Goal: Check status: Check status

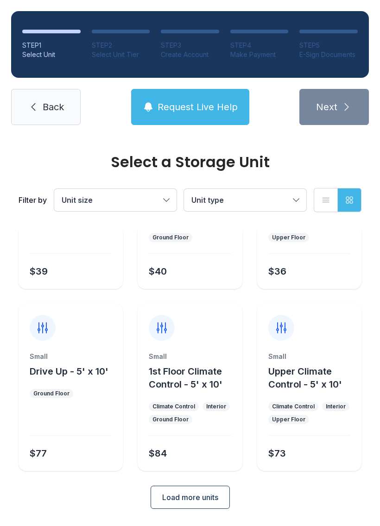
scroll to position [110, 0]
click at [341, 38] on li "STEP 5 E-Sign Documents" at bounding box center [328, 45] width 58 height 30
click at [335, 32] on div at bounding box center [328, 32] width 58 height 4
click at [320, 24] on ol "STEP 1 Select Unit STEP 2 Select Unit Tier STEP 3 Create Account STEP 4 Make Pa…" at bounding box center [190, 44] width 358 height 67
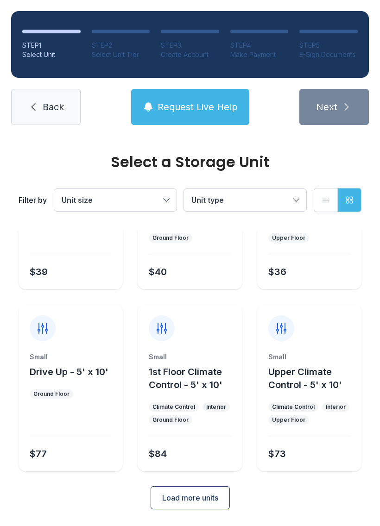
click at [212, 488] on button "Load more units" at bounding box center [190, 497] width 79 height 23
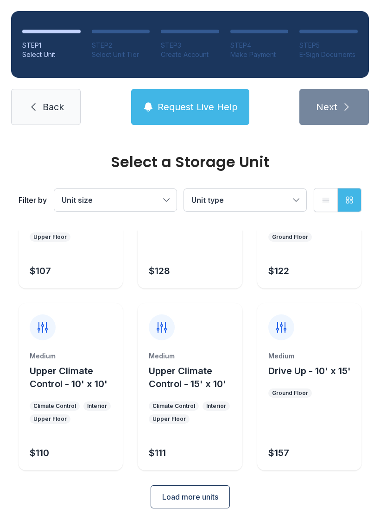
scroll to position [474, 0]
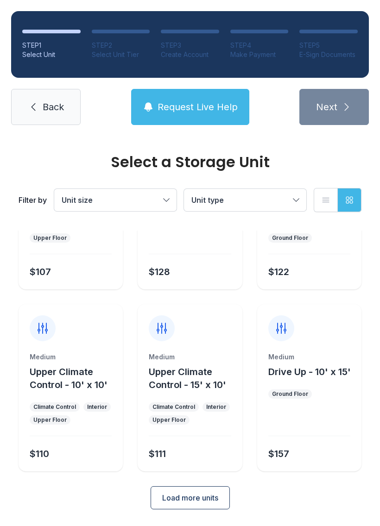
click at [53, 111] on span "Back" at bounding box center [53, 107] width 21 height 13
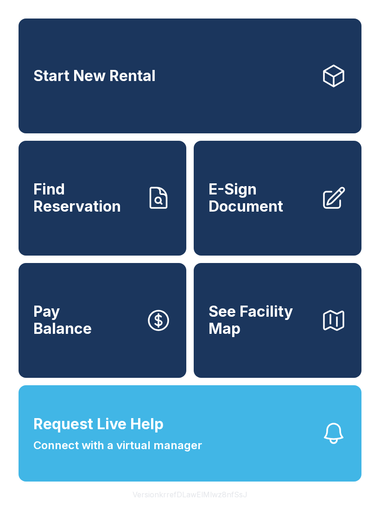
click at [294, 215] on span "E-Sign Document" at bounding box center [260, 198] width 105 height 34
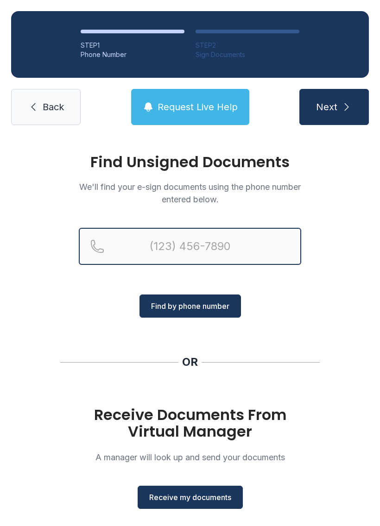
click at [196, 236] on input "Reservation phone number" at bounding box center [190, 246] width 222 height 37
type input "[PHONE_NUMBER]"
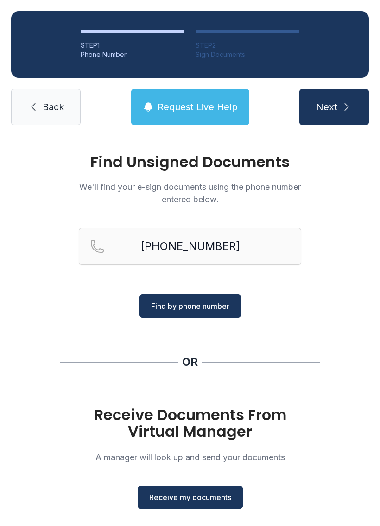
click at [221, 304] on span "Find by phone number" at bounding box center [190, 306] width 78 height 11
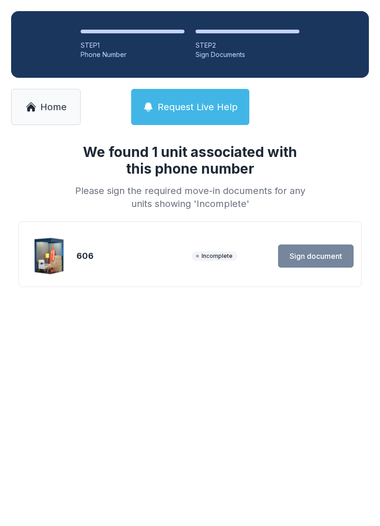
click at [59, 259] on img at bounding box center [49, 256] width 44 height 44
click at [352, 318] on div "We found 1 unit associated with this phone number Please sign the required move…" at bounding box center [190, 230] width 380 height 188
click at [54, 261] on img at bounding box center [49, 256] width 44 height 44
click at [271, 354] on main "We found 1 unit associated with this phone number Please sign the required move…" at bounding box center [190, 331] width 380 height 390
click at [314, 348] on main "We found 1 unit associated with this phone number Please sign the required move…" at bounding box center [190, 331] width 380 height 390
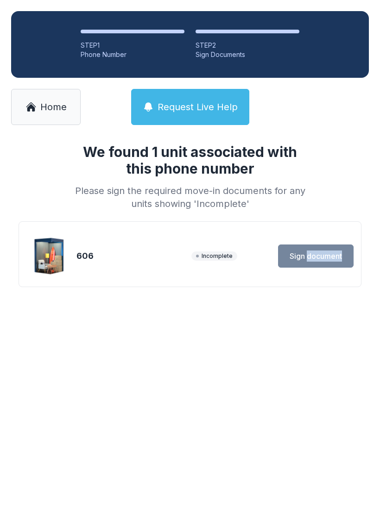
click at [38, 121] on link "Home" at bounding box center [45, 107] width 69 height 36
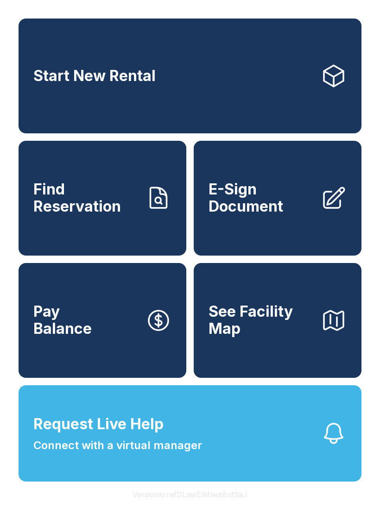
click at [177, 454] on span "Connect with a virtual manager" at bounding box center [117, 445] width 169 height 17
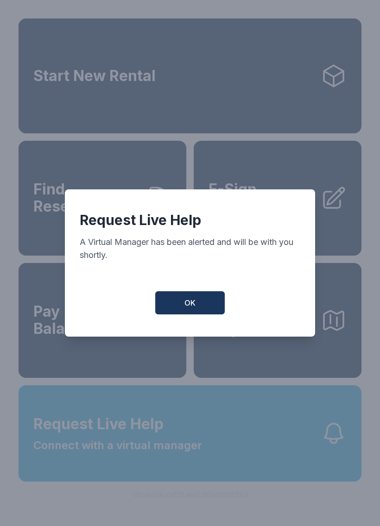
click at [185, 303] on span "OK" at bounding box center [189, 302] width 11 height 11
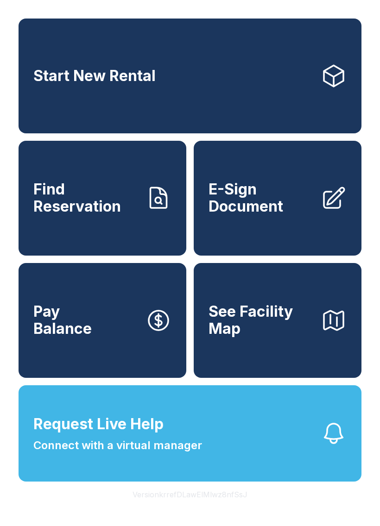
click at [136, 85] on span "Start New Rental" at bounding box center [94, 76] width 122 height 17
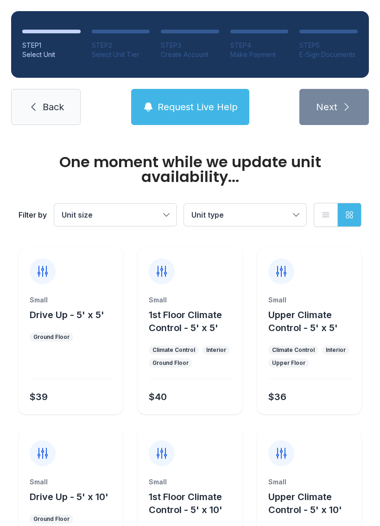
click at [169, 111] on span "Request Live Help" at bounding box center [198, 107] width 80 height 13
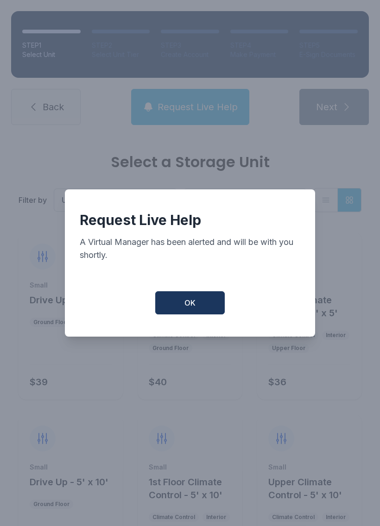
click at [193, 309] on span "OK" at bounding box center [189, 302] width 11 height 11
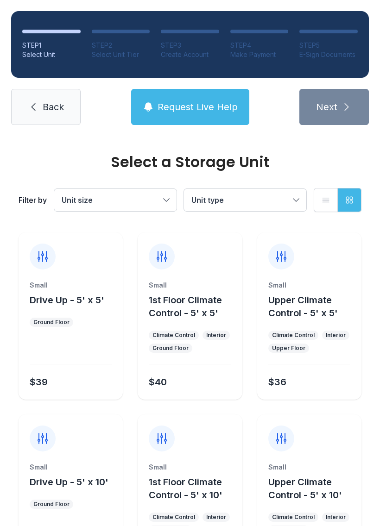
click at [55, 102] on span "Back" at bounding box center [53, 107] width 21 height 13
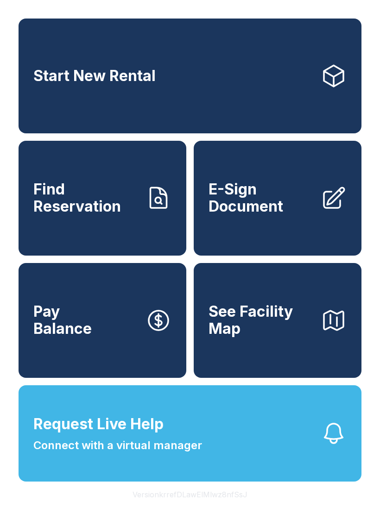
click at [139, 454] on span "Connect with a virtual manager" at bounding box center [117, 445] width 169 height 17
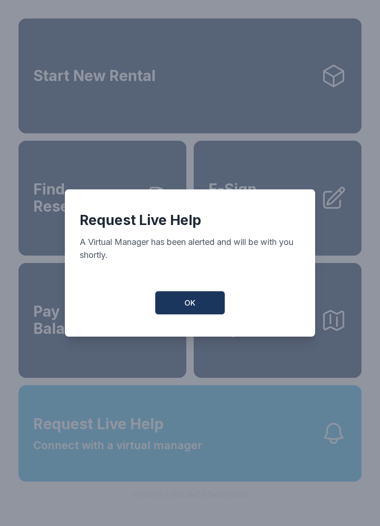
click at [193, 309] on span "OK" at bounding box center [189, 302] width 11 height 11
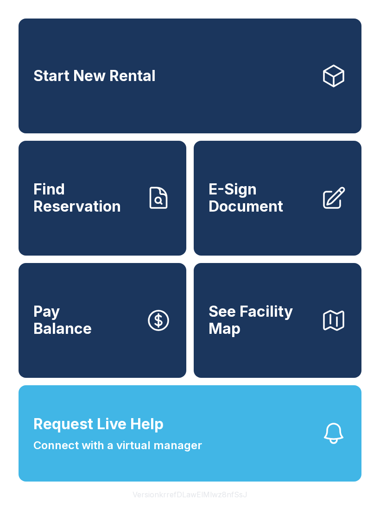
click at [96, 203] on span "Find Reservation" at bounding box center [85, 198] width 105 height 34
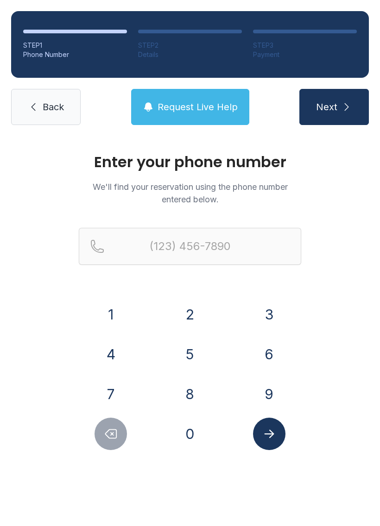
click at [187, 398] on button "8" at bounding box center [190, 394] width 32 height 32
click at [107, 345] on button "4" at bounding box center [111, 354] width 32 height 32
click at [261, 317] on button "3" at bounding box center [269, 314] width 32 height 32
click at [272, 402] on button "9" at bounding box center [269, 394] width 32 height 32
click at [111, 347] on button "4" at bounding box center [111, 354] width 32 height 32
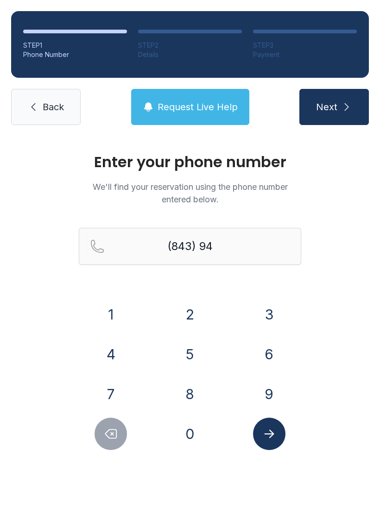
click at [264, 394] on button "9" at bounding box center [269, 394] width 32 height 32
click at [270, 407] on button "9" at bounding box center [269, 394] width 32 height 32
click at [191, 321] on button "2" at bounding box center [190, 314] width 32 height 32
click at [182, 359] on button "5" at bounding box center [190, 354] width 32 height 32
click at [181, 359] on button "5" at bounding box center [190, 354] width 32 height 32
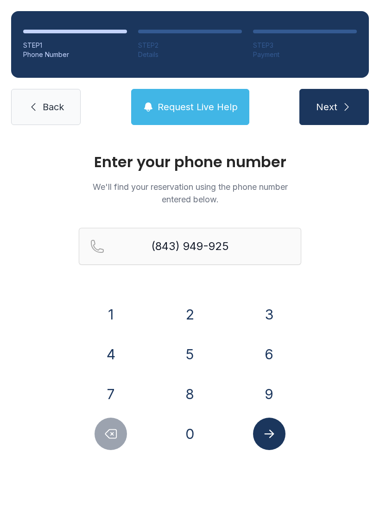
type input "[PHONE_NUMBER]"
click at [266, 438] on icon "Submit lookup form" at bounding box center [269, 434] width 14 height 14
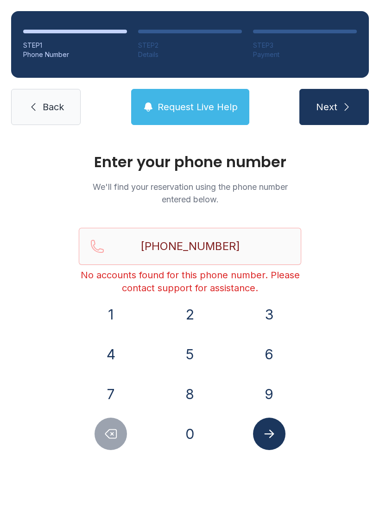
click at [22, 106] on link "Back" at bounding box center [45, 107] width 69 height 36
